Goal: Information Seeking & Learning: Learn about a topic

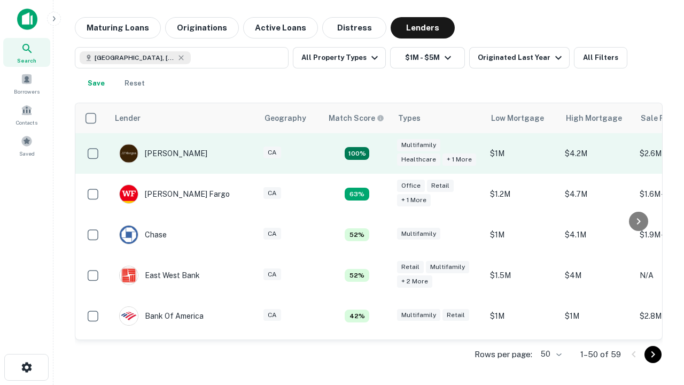
click at [379, 153] on td "100%" at bounding box center [356, 153] width 69 height 41
